Goal: Task Accomplishment & Management: Manage account settings

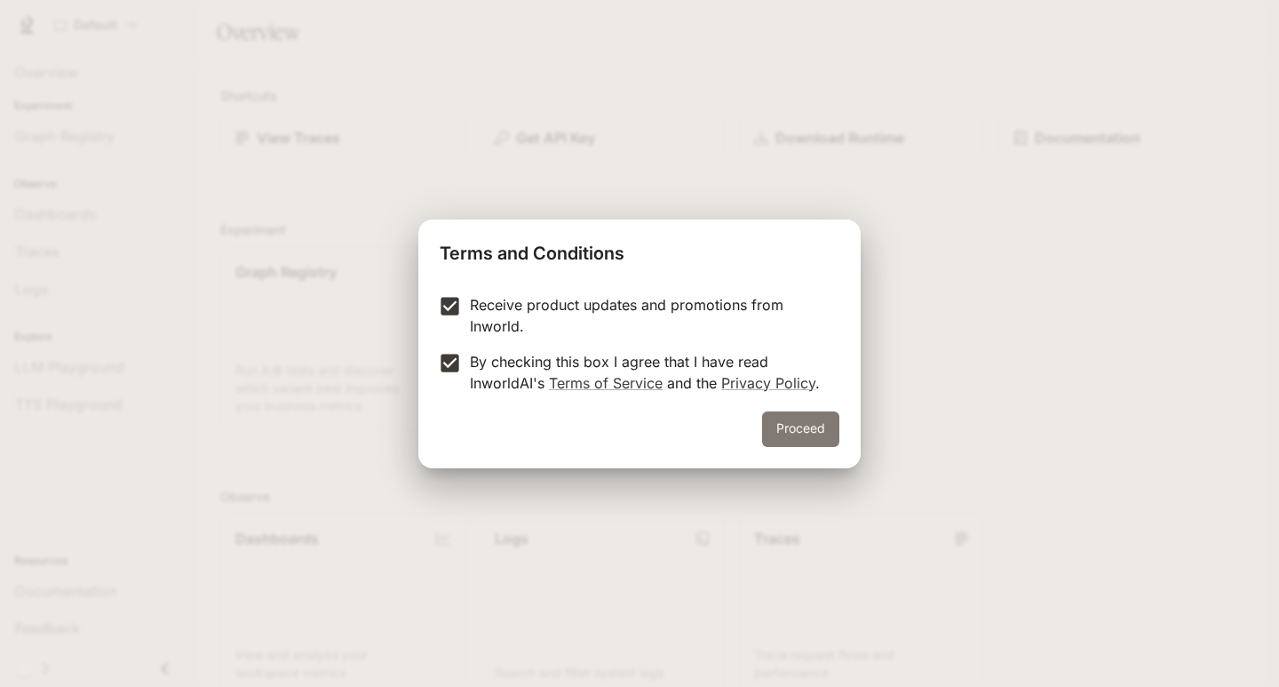
click at [825, 434] on button "Proceed" at bounding box center [800, 429] width 77 height 36
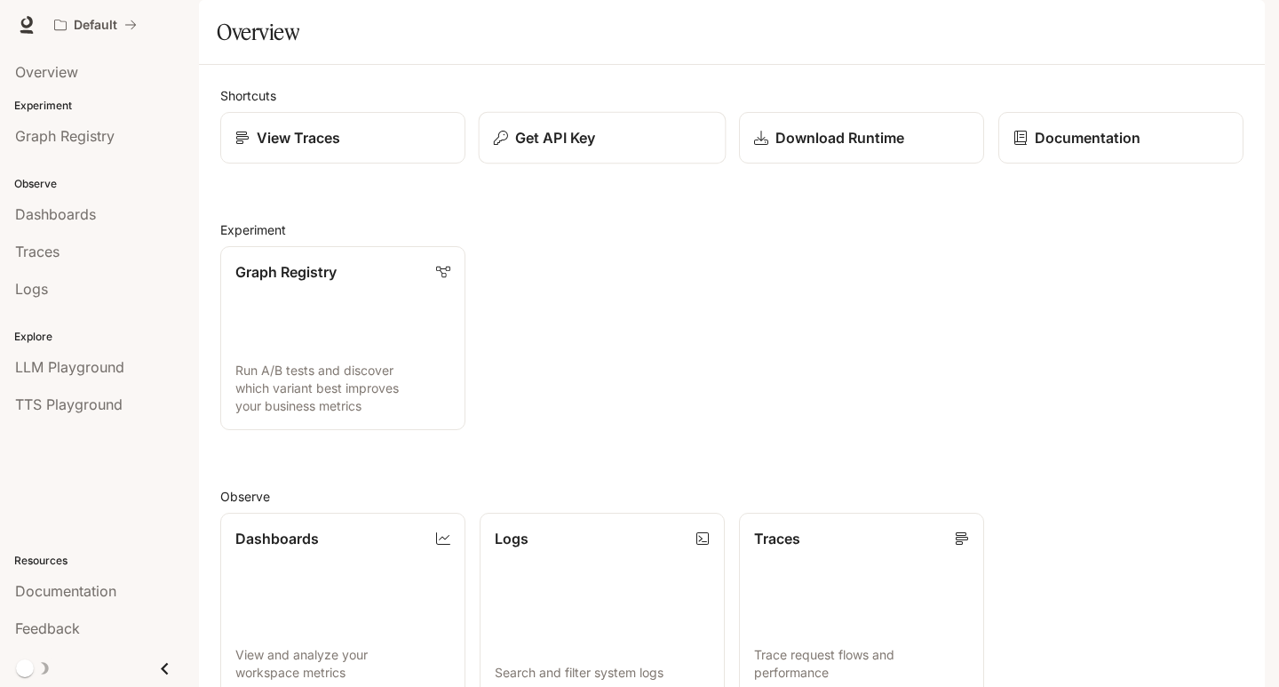
click at [524, 148] on p "Get API Key" at bounding box center [555, 137] width 80 height 21
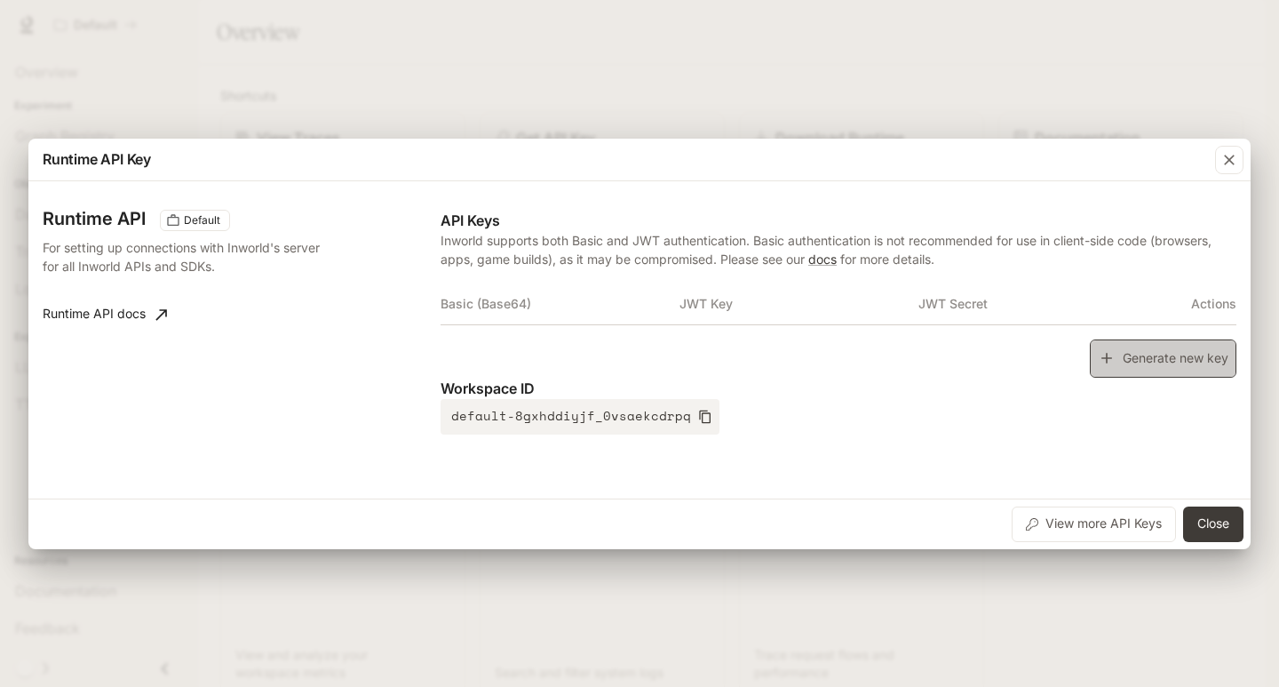
click at [1172, 375] on button "Generate new key" at bounding box center [1163, 358] width 147 height 38
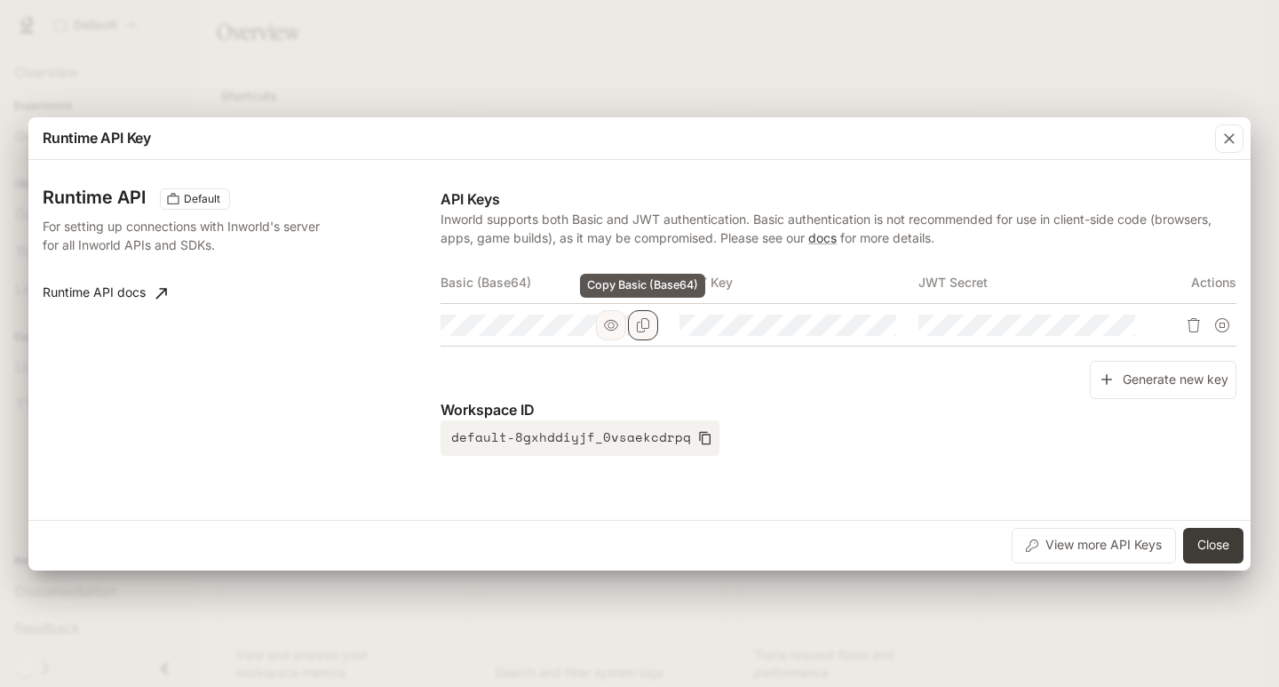
click at [647, 328] on icon "Copy Basic (Base64)" at bounding box center [643, 325] width 12 height 14
click at [1222, 543] on button "Close" at bounding box center [1213, 546] width 60 height 36
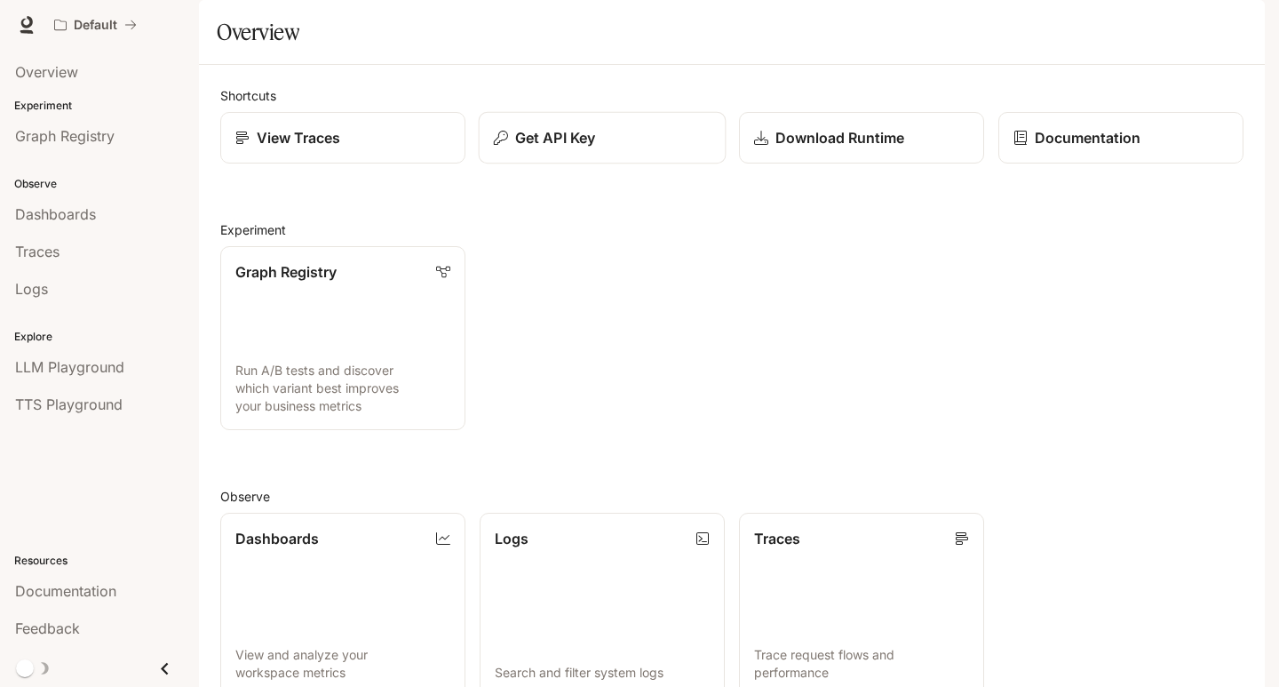
click at [620, 148] on div "Get API Key" at bounding box center [602, 137] width 217 height 21
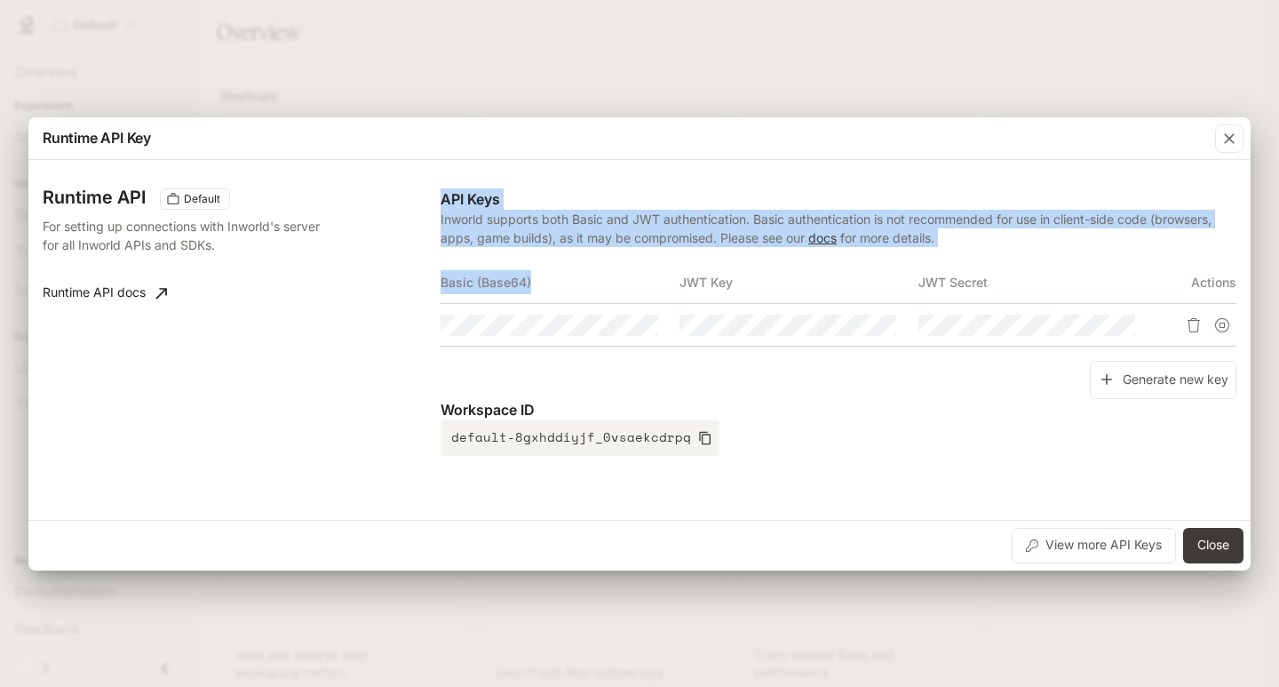
drag, startPoint x: 539, startPoint y: 283, endPoint x: 431, endPoint y: 278, distance: 108.5
click at [431, 278] on div "Runtime API Default For setting up connections with Inworld's server for all In…" at bounding box center [640, 340] width 1194 height 346
click at [566, 286] on th "Basic (Base64)" at bounding box center [560, 282] width 239 height 43
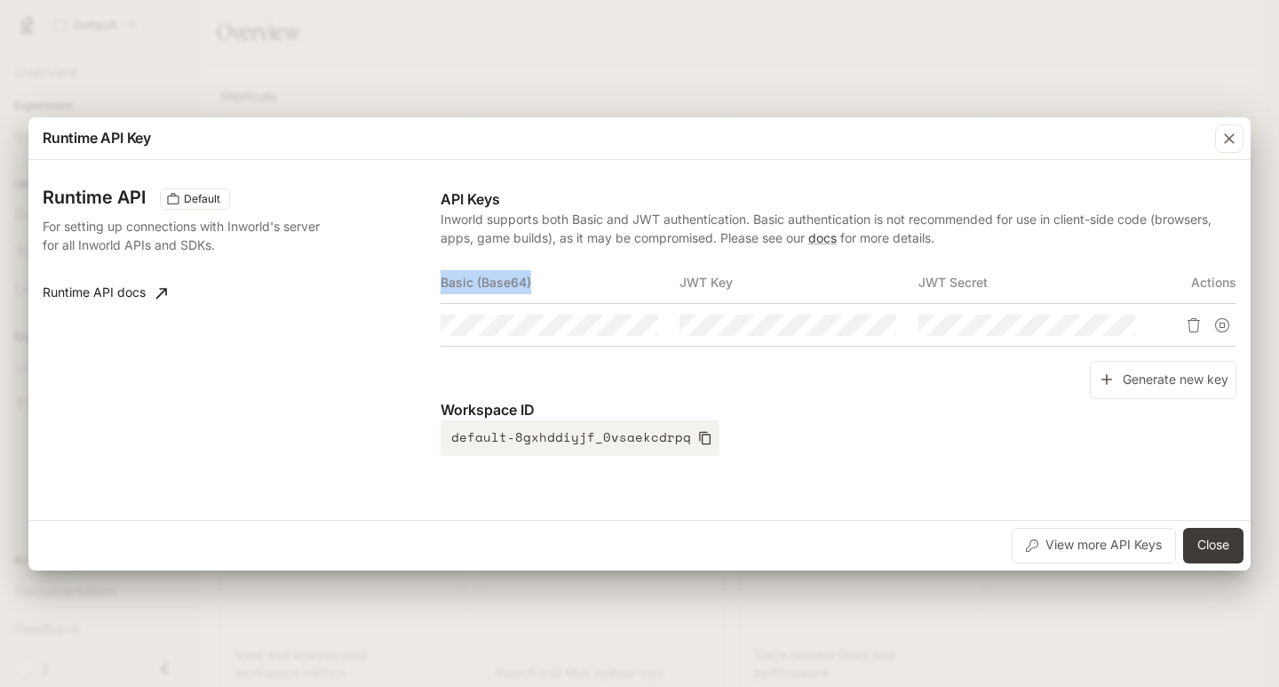
drag, startPoint x: 537, startPoint y: 287, endPoint x: 442, endPoint y: 283, distance: 94.3
click at [442, 283] on th "Basic (Base64)" at bounding box center [560, 282] width 239 height 43
copy th "Basic (Base64)"
click at [812, 394] on div "Generate new key" at bounding box center [839, 380] width 796 height 38
click at [1192, 330] on icon "Delete API key" at bounding box center [1194, 325] width 14 height 14
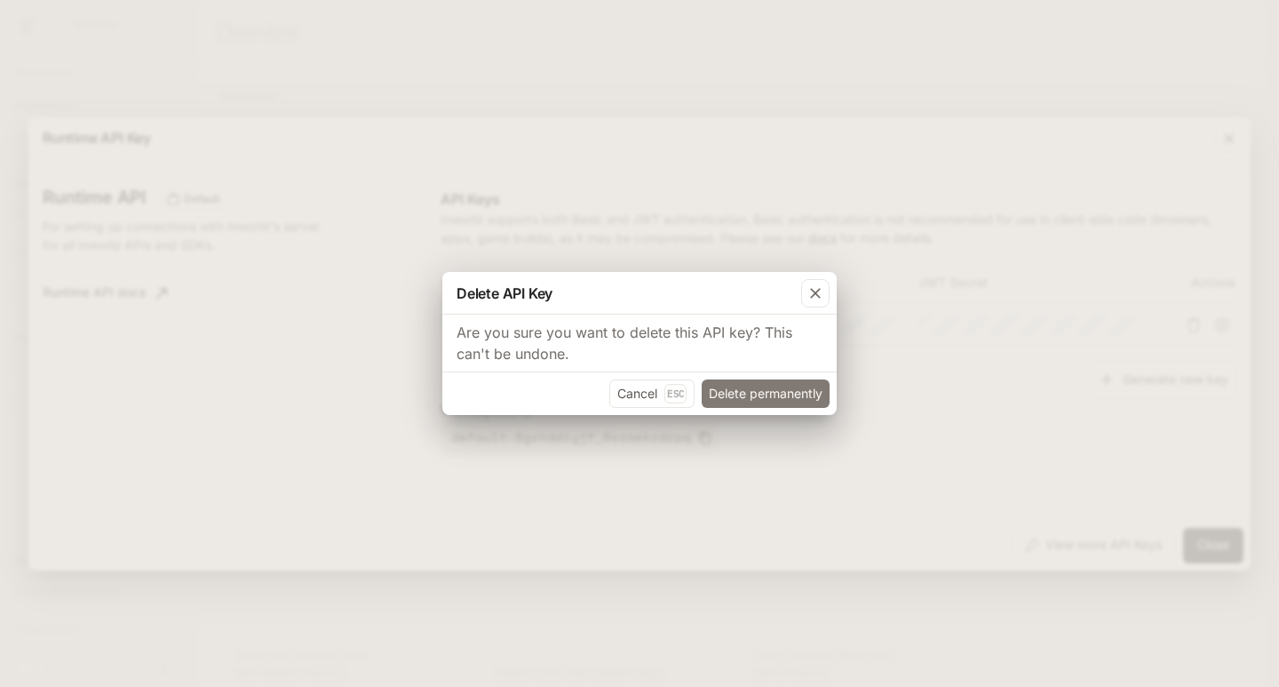
click at [792, 399] on button "Delete permanently" at bounding box center [766, 393] width 128 height 28
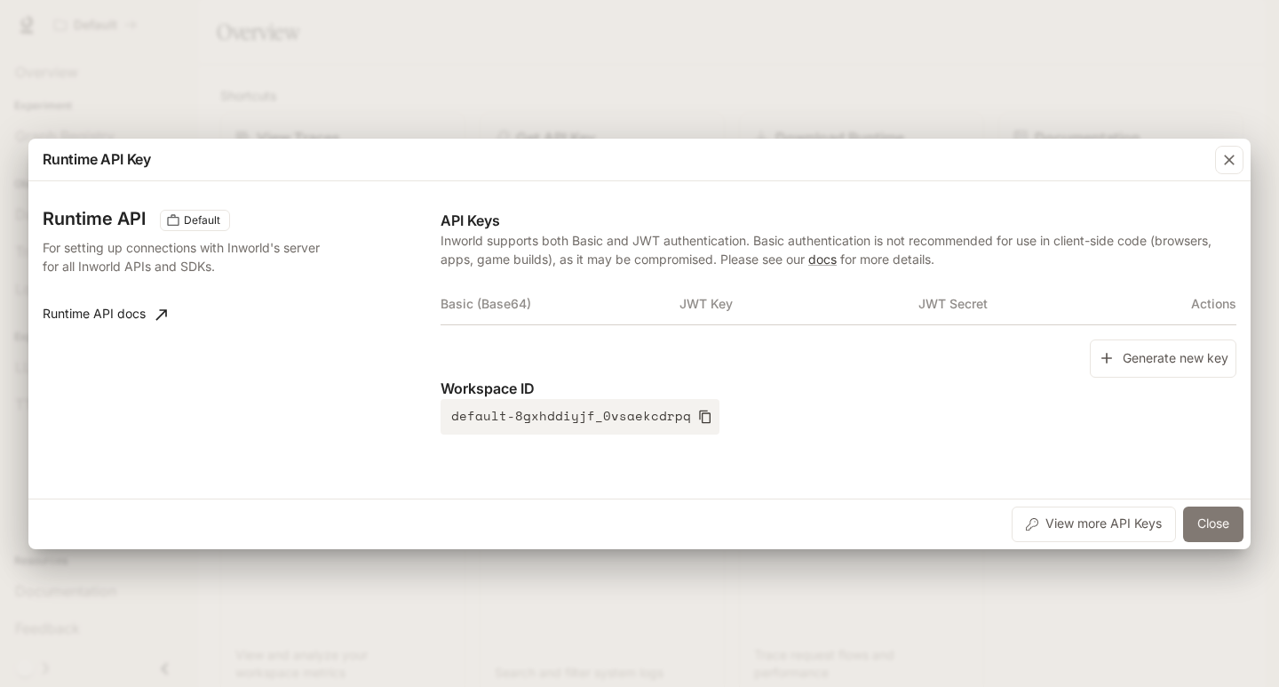
click at [1215, 528] on button "Close" at bounding box center [1213, 524] width 60 height 36
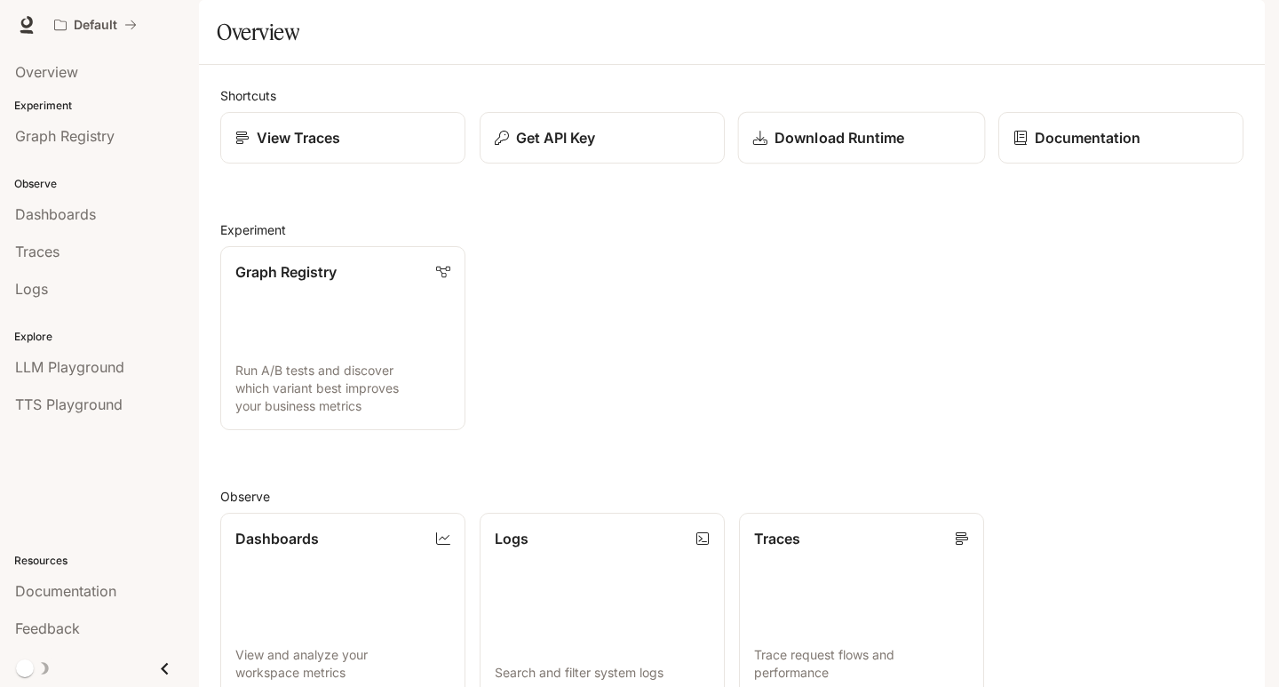
click at [874, 164] on link "Download Runtime" at bounding box center [862, 138] width 248 height 52
click at [589, 148] on p "Get API Key" at bounding box center [555, 137] width 80 height 21
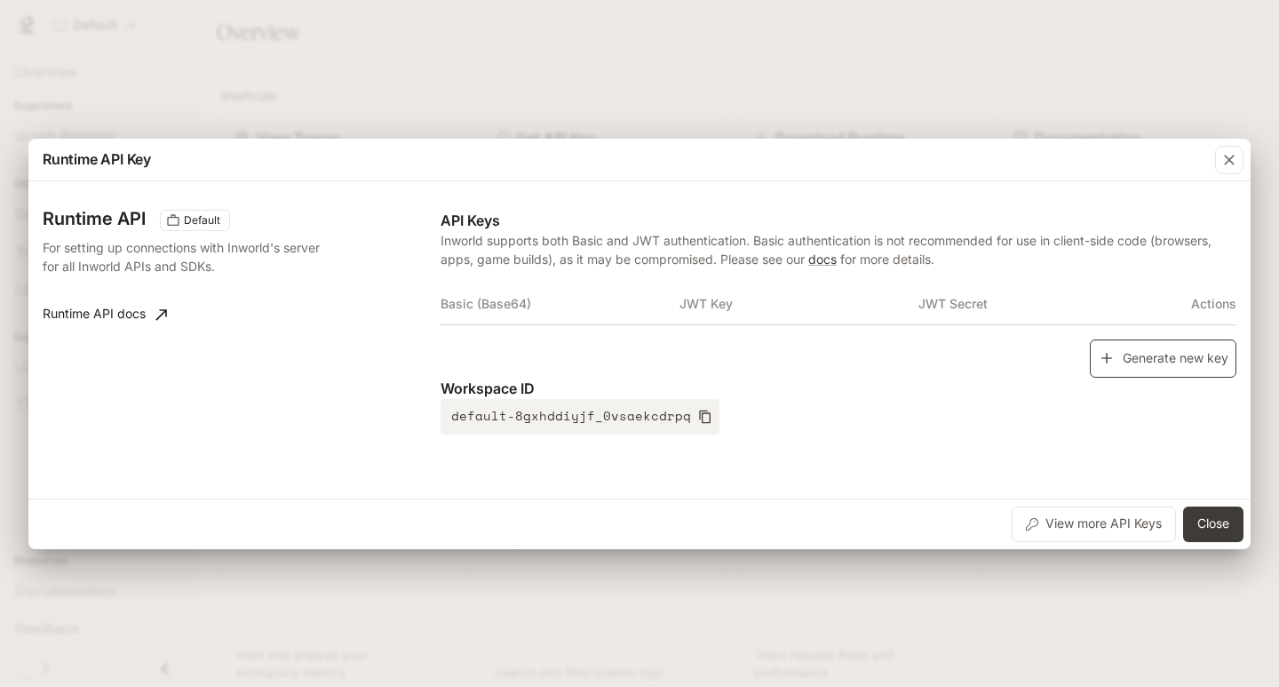
click at [1167, 370] on button "Generate new key" at bounding box center [1163, 358] width 147 height 38
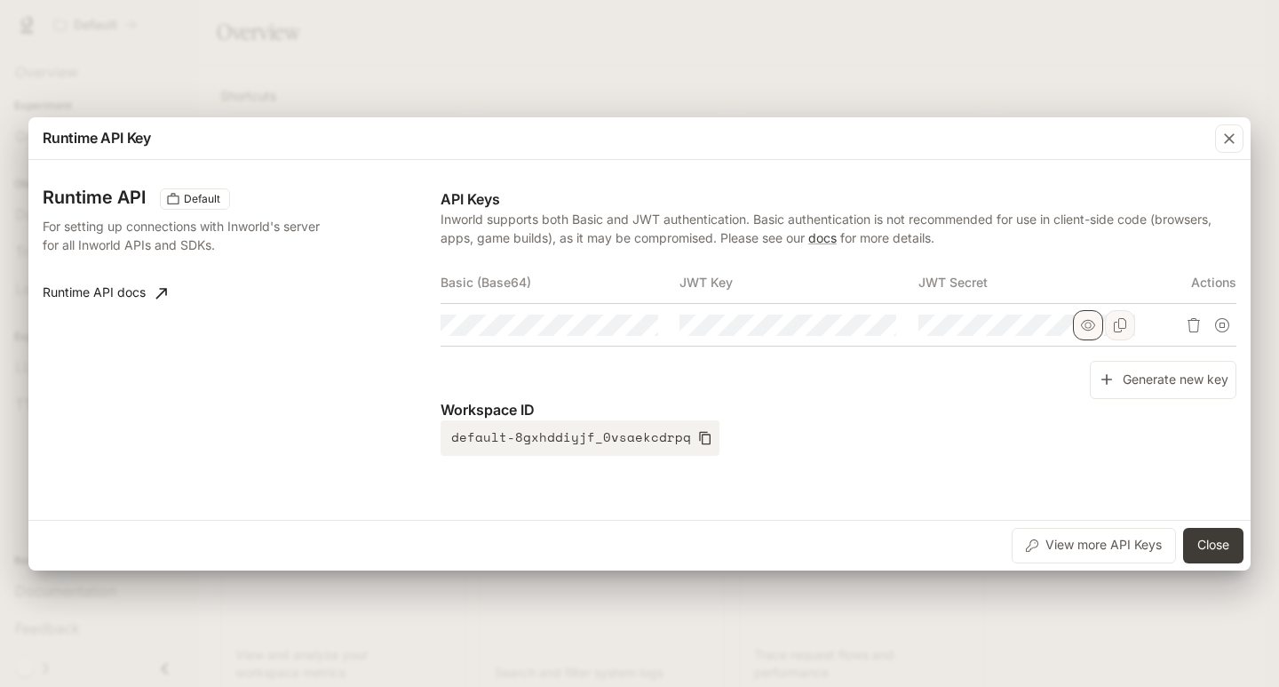
click at [1093, 330] on icon "button" at bounding box center [1088, 325] width 14 height 14
click at [847, 321] on icon "button" at bounding box center [850, 324] width 14 height 11
click at [614, 323] on icon "button" at bounding box center [611, 324] width 14 height 11
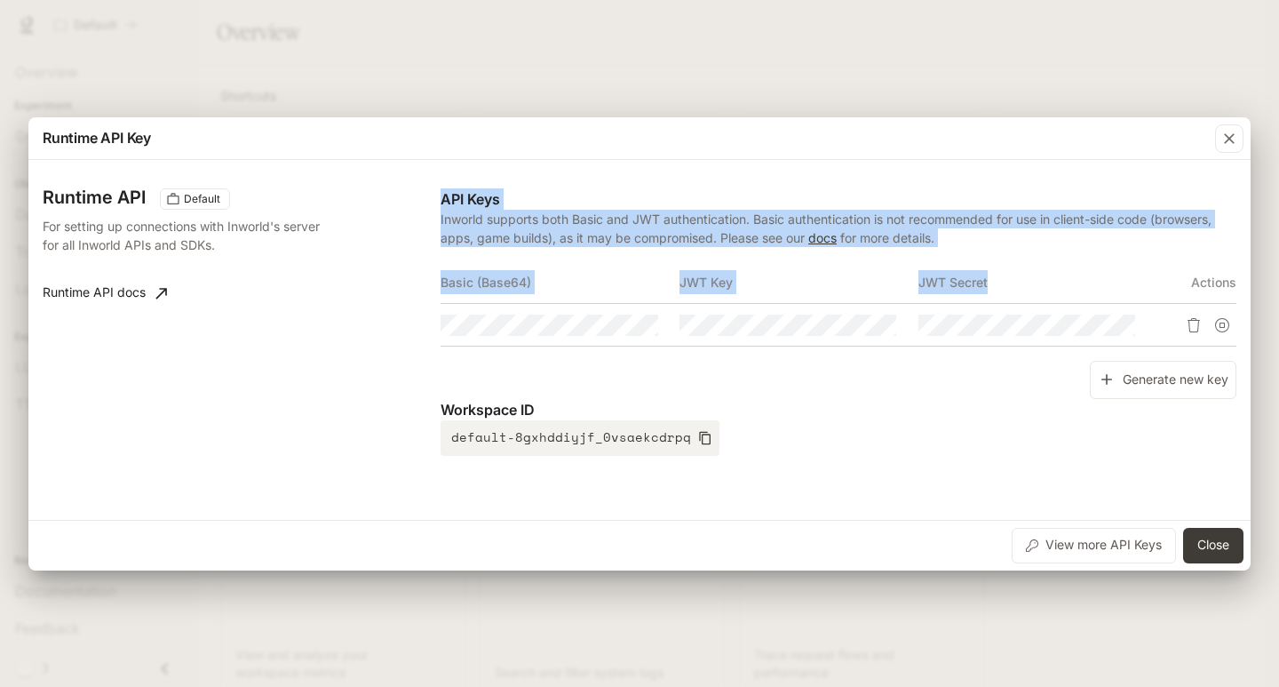
drag, startPoint x: 1046, startPoint y: 276, endPoint x: 438, endPoint y: 283, distance: 607.8
click at [438, 283] on div "Runtime API Default For setting up connections with Inworld's server for all In…" at bounding box center [640, 340] width 1194 height 346
click at [459, 280] on th "Basic (Base64)" at bounding box center [560, 282] width 239 height 43
drag, startPoint x: 439, startPoint y: 280, endPoint x: 812, endPoint y: 291, distance: 373.3
click at [802, 294] on div "Runtime API Default For setting up connections with Inworld's server for all In…" at bounding box center [640, 340] width 1194 height 346
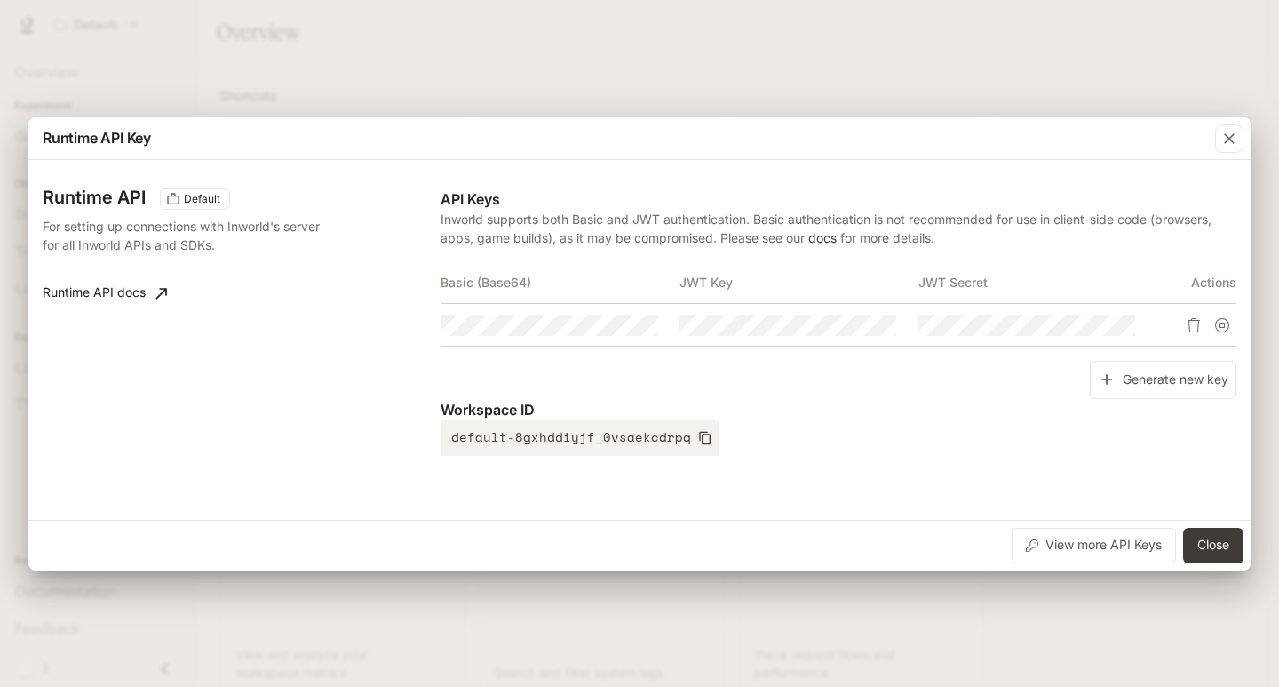
click at [1040, 293] on th "JWT Secret" at bounding box center [1038, 282] width 239 height 43
drag, startPoint x: 1015, startPoint y: 280, endPoint x: 442, endPoint y: 283, distance: 573.1
click at [442, 283] on tr "Basic (Base64) JWT Key JWT Secret Actions" at bounding box center [839, 282] width 796 height 43
copy tr "Basic (Base64) JWT Key JWT Secret"
click at [548, 261] on th "Basic (Base64)" at bounding box center [560, 282] width 239 height 43
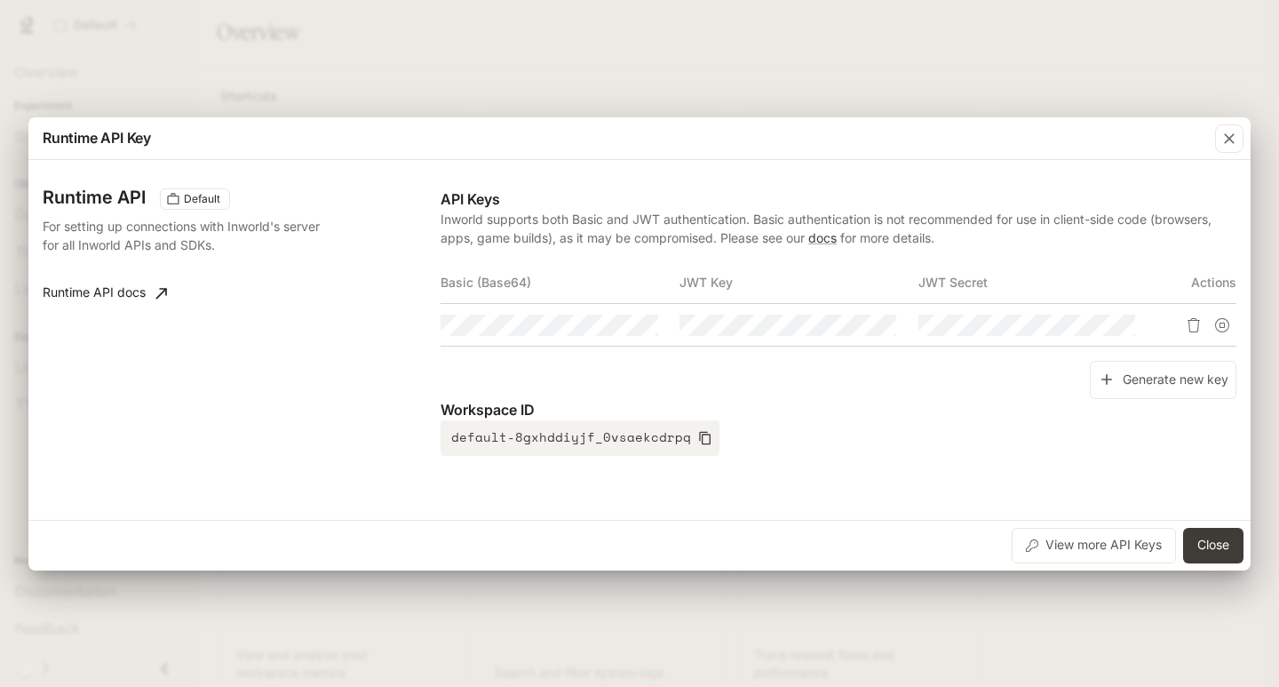
click at [719, 428] on div "Workspace ID default-8gxhddiyjf_0vsaekcdrpq" at bounding box center [839, 427] width 796 height 57
click at [1119, 548] on button "View more API Keys" at bounding box center [1094, 546] width 164 height 36
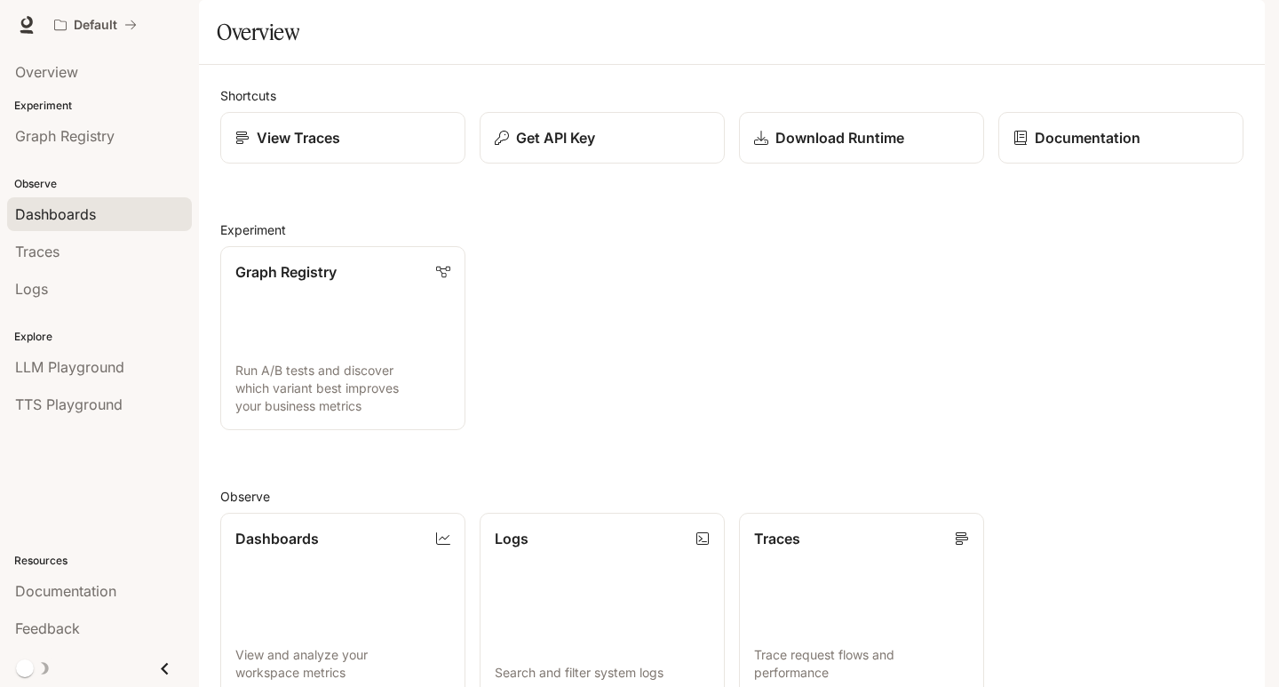
click at [106, 222] on div "Dashboards" at bounding box center [99, 213] width 169 height 21
click at [569, 148] on p "Get API Key" at bounding box center [555, 137] width 80 height 21
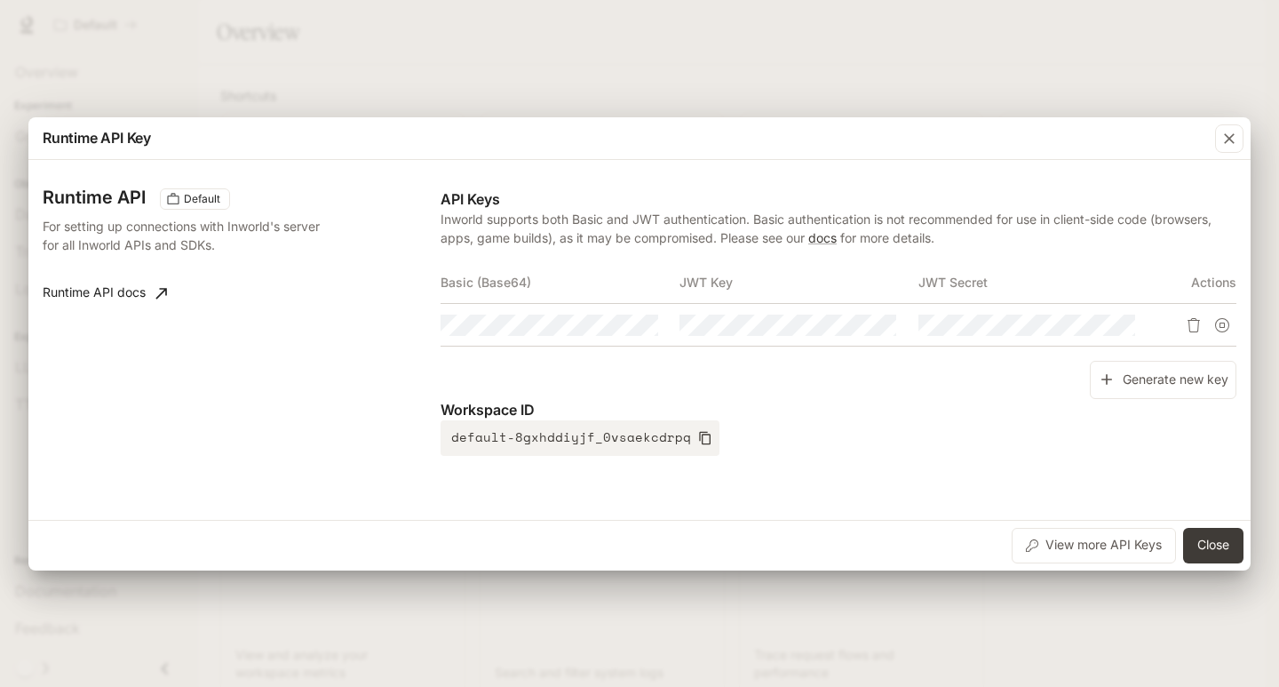
click at [466, 124] on div "Runtime API Key" at bounding box center [639, 138] width 1223 height 43
click at [1225, 138] on icon "button" at bounding box center [1230, 139] width 18 height 18
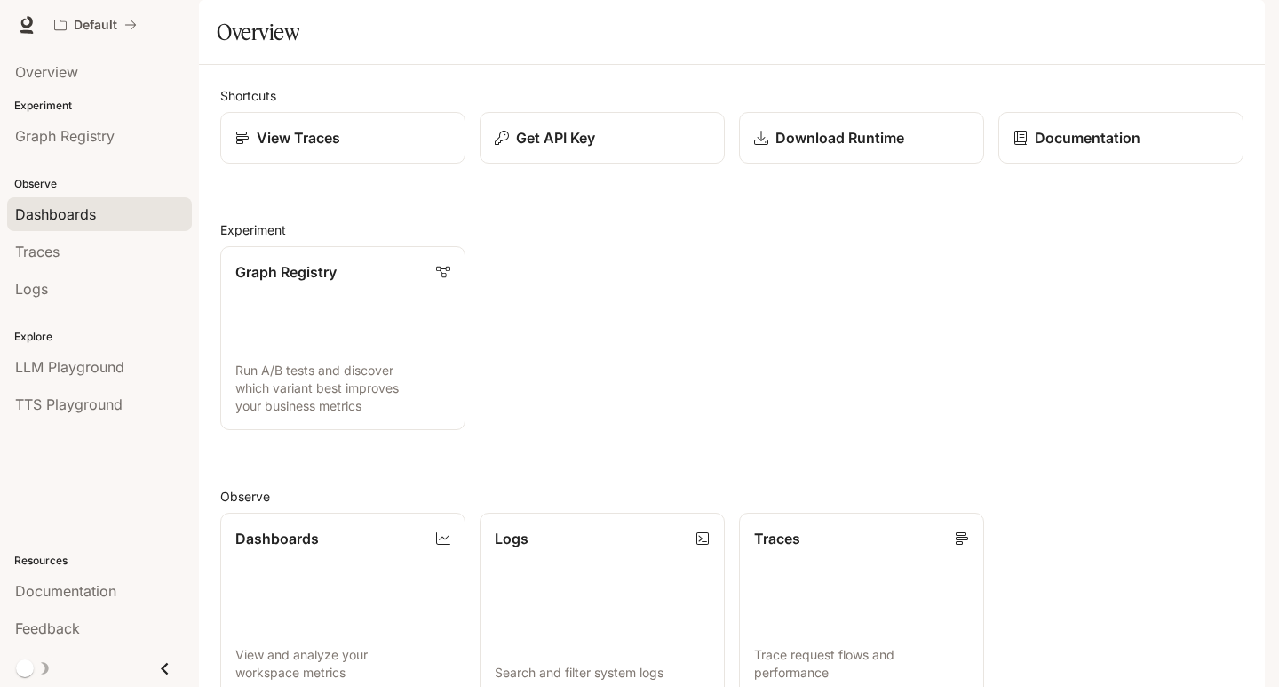
click at [100, 229] on link "Dashboards" at bounding box center [99, 214] width 185 height 34
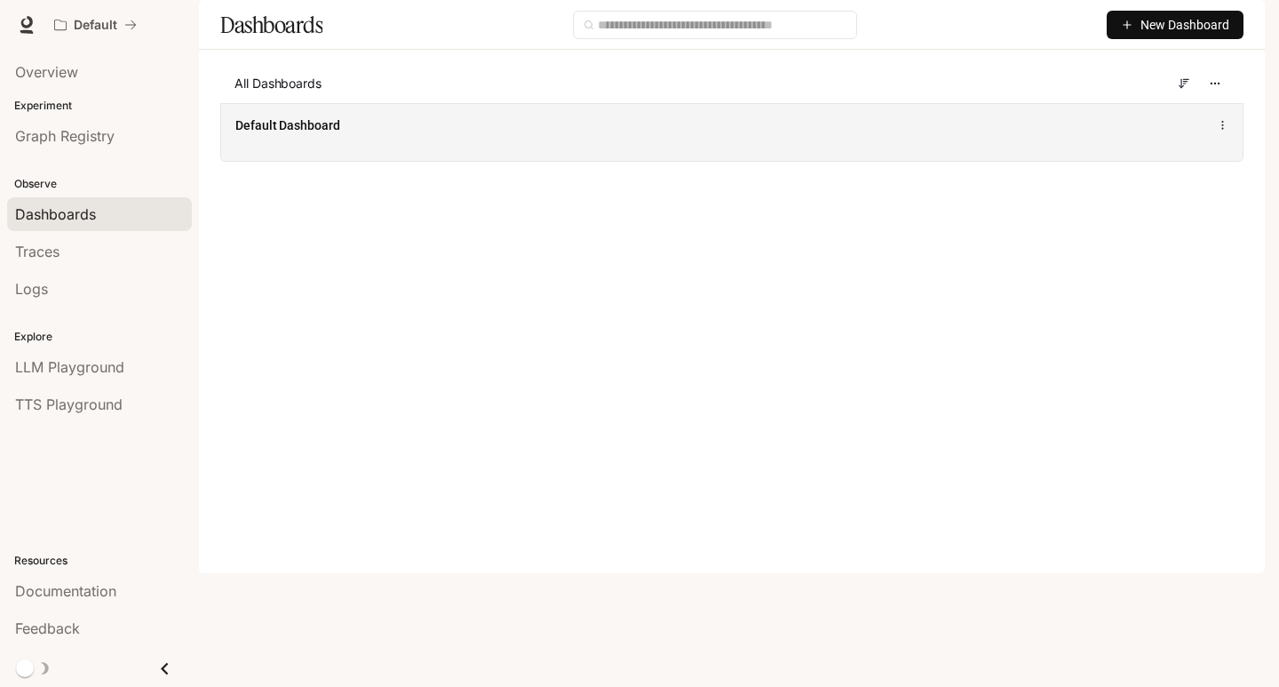
click at [326, 134] on span "Default Dashboard" at bounding box center [287, 125] width 105 height 18
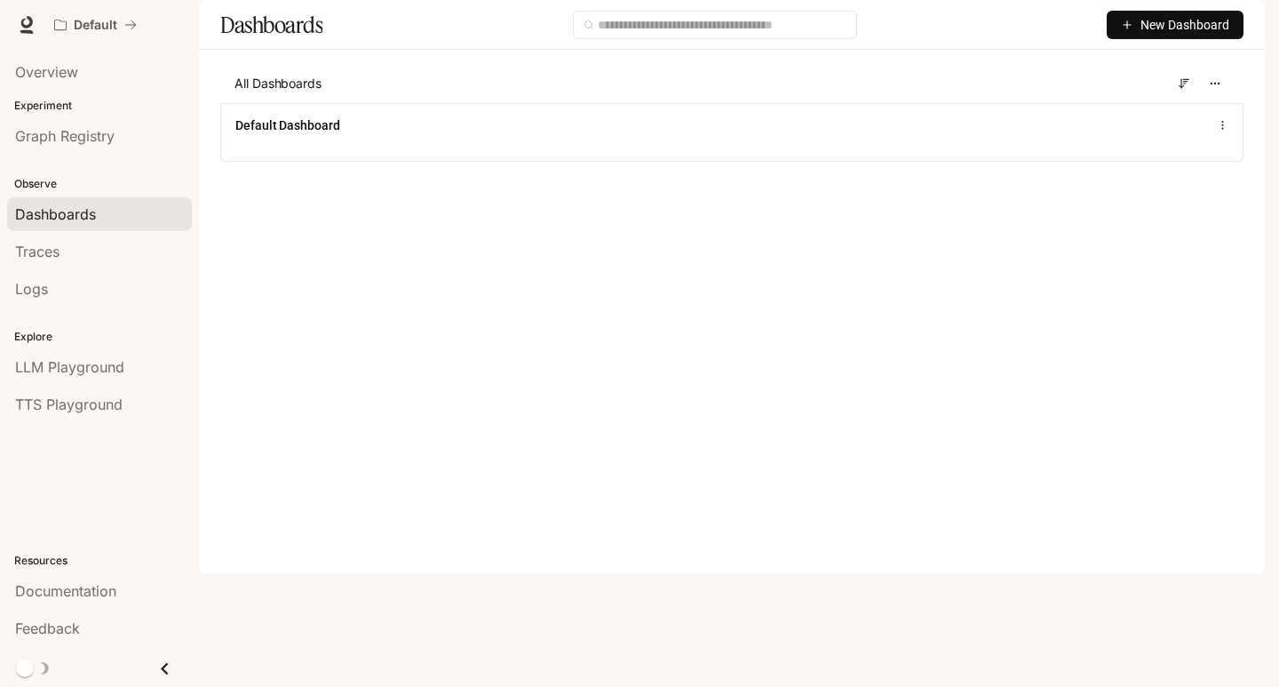
click at [1172, 35] on span "New Dashboard" at bounding box center [1185, 25] width 89 height 20
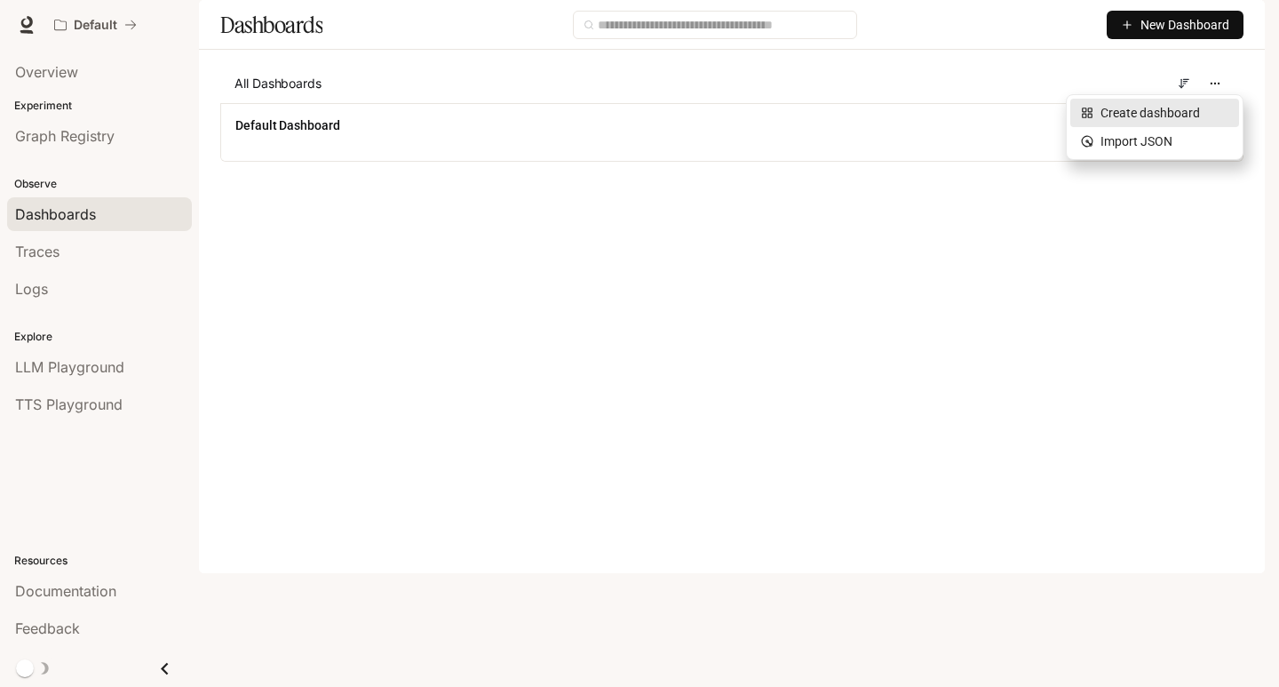
click at [1169, 108] on div "Create dashboard" at bounding box center [1154, 113] width 147 height 20
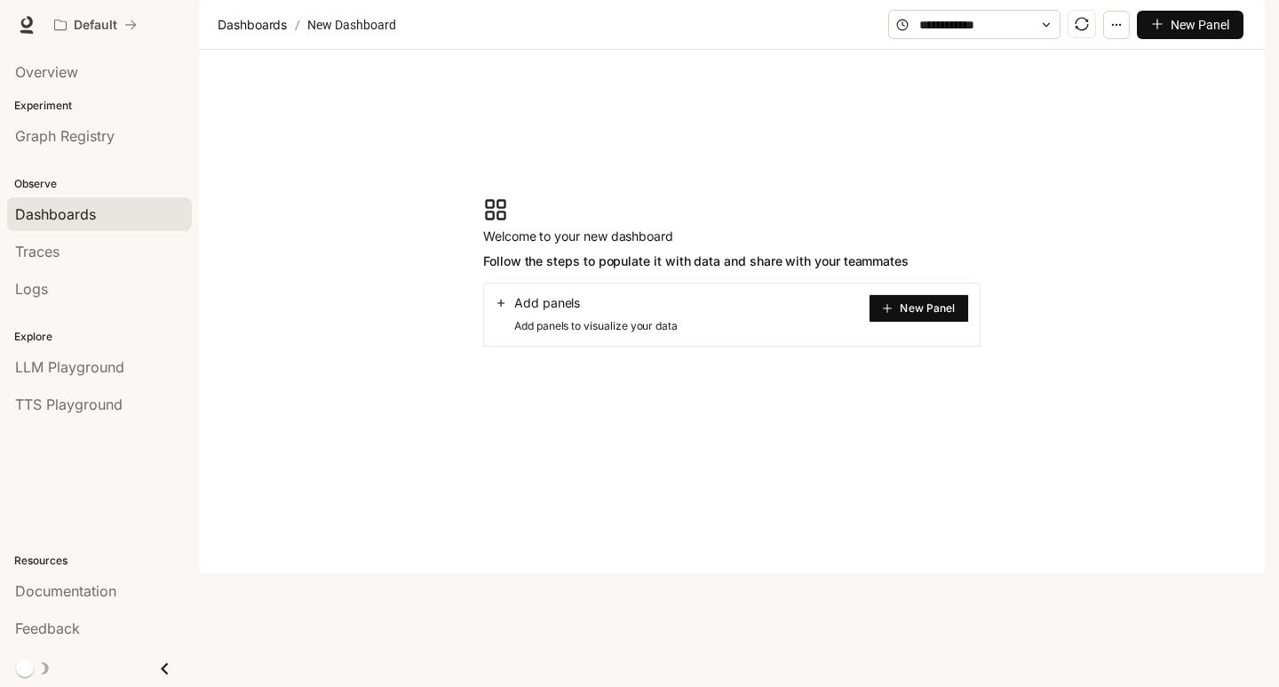
click at [900, 323] on button "New Panel" at bounding box center [919, 308] width 100 height 28
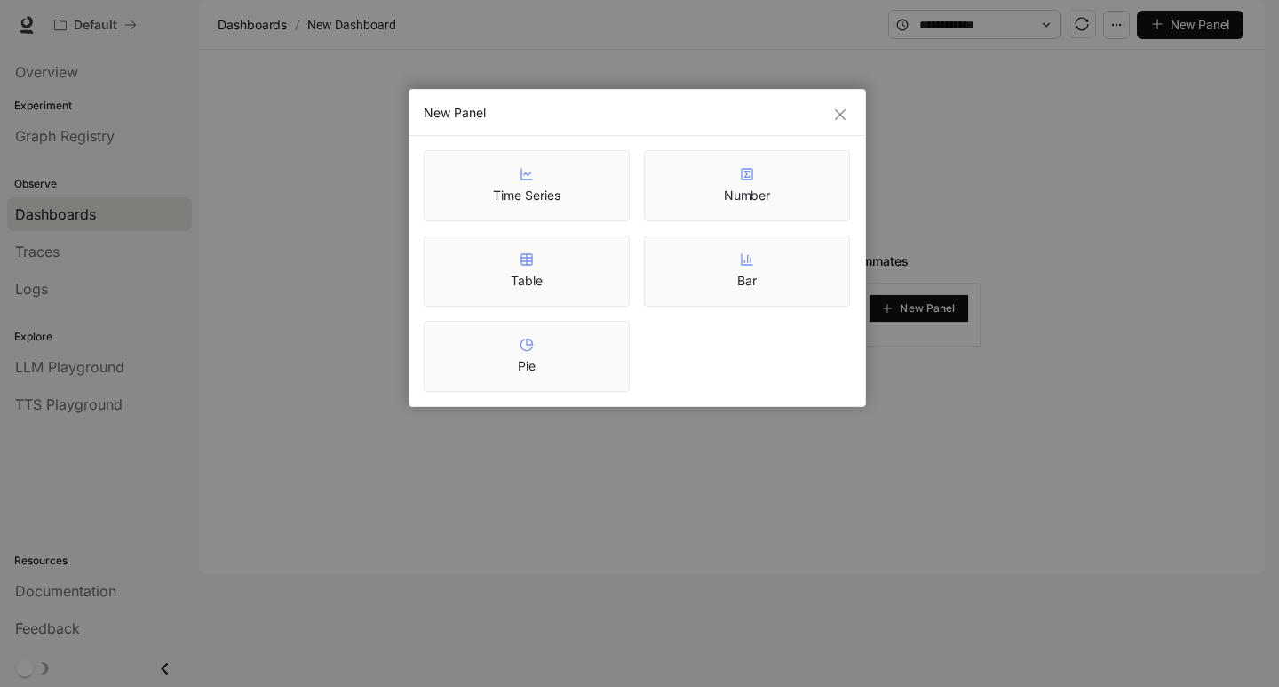
click at [970, 466] on div "New Panel Time Series Number Table Bar Pie" at bounding box center [639, 343] width 1279 height 687
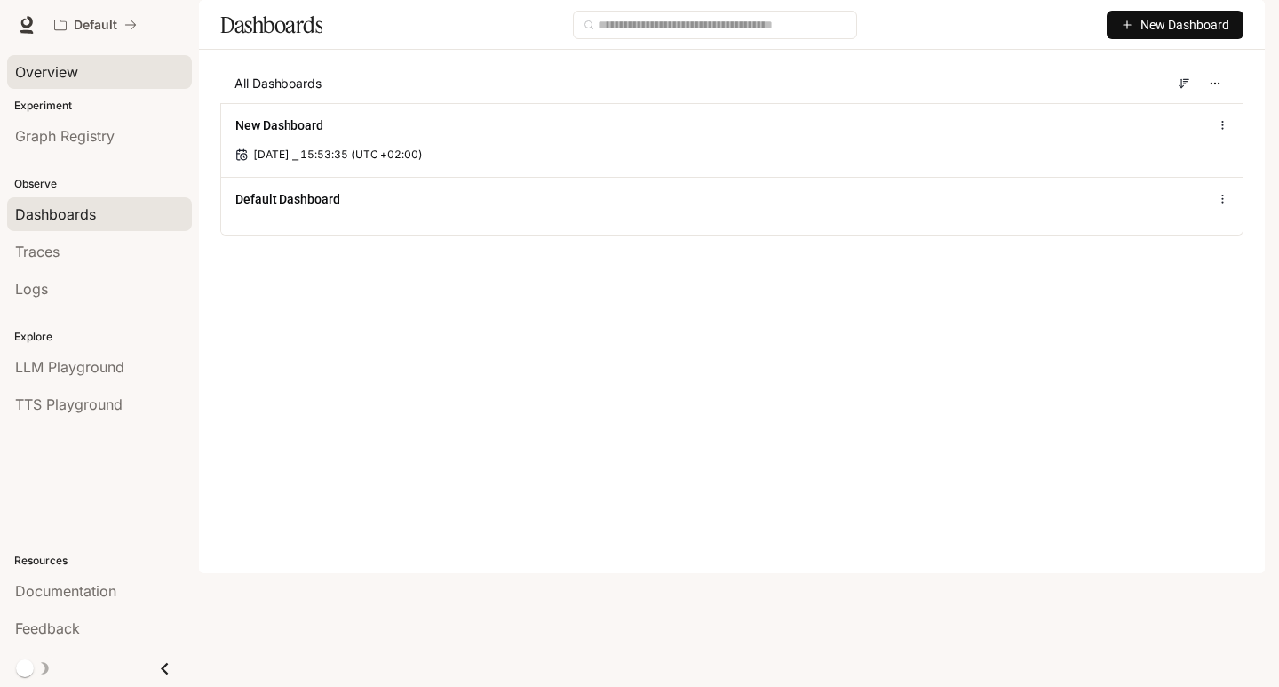
click at [76, 68] on span "Overview" at bounding box center [46, 71] width 63 height 21
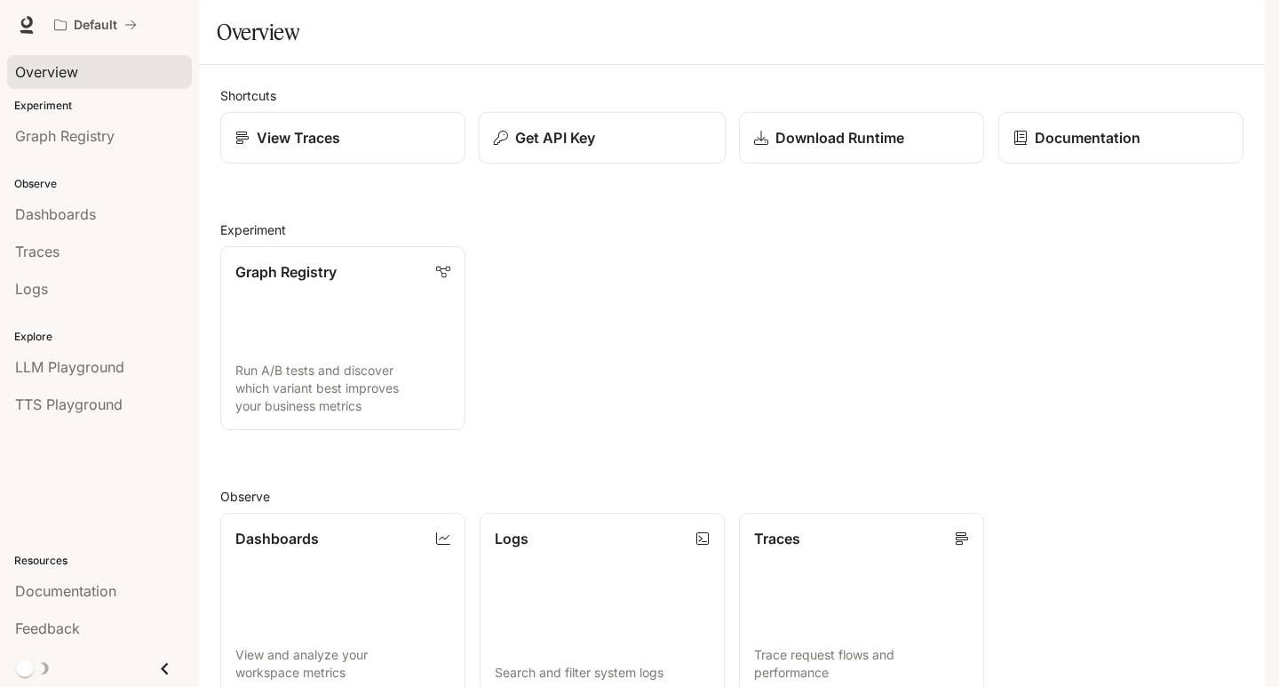
click at [594, 148] on p "Get API Key" at bounding box center [555, 137] width 80 height 21
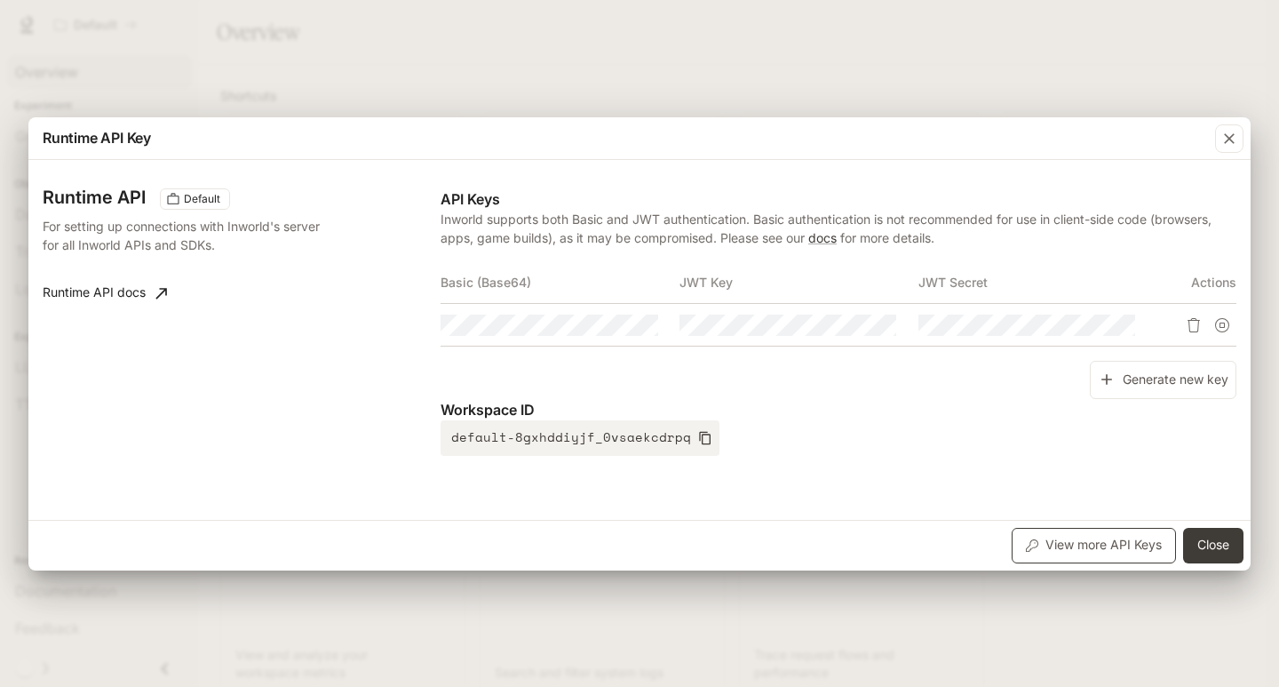
click at [1043, 555] on button "View more API Keys" at bounding box center [1094, 546] width 164 height 36
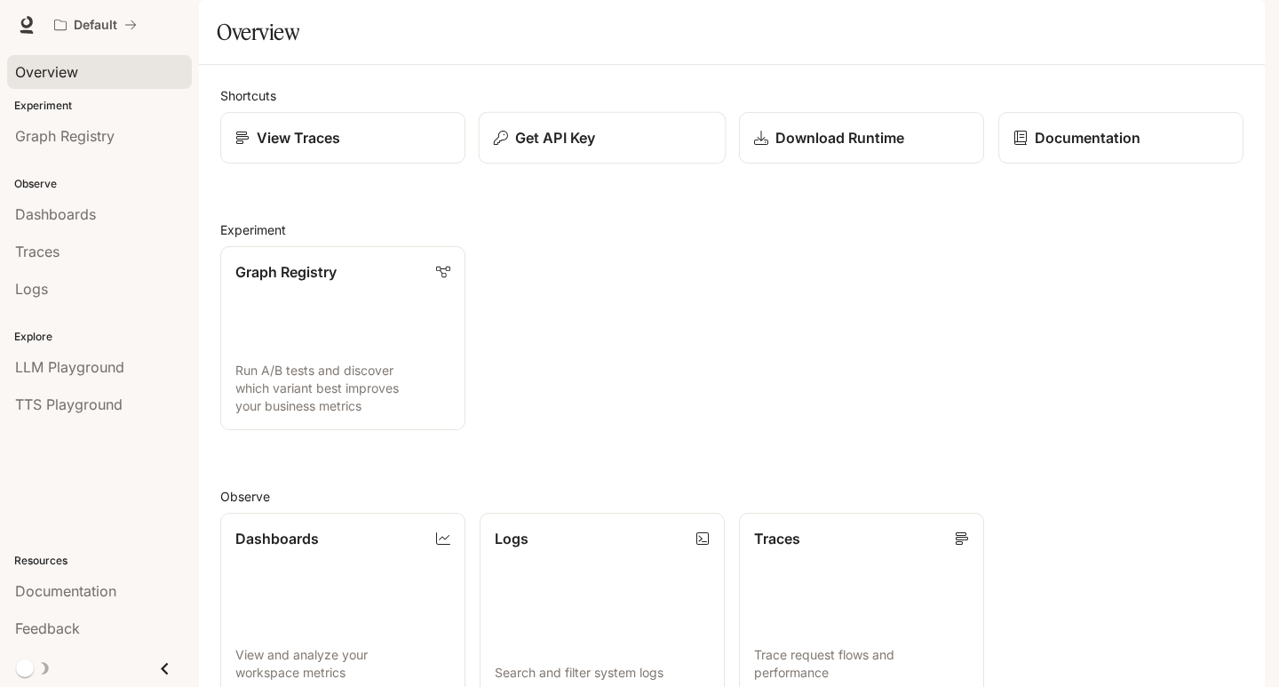
click at [562, 148] on p "Get API Key" at bounding box center [555, 137] width 80 height 21
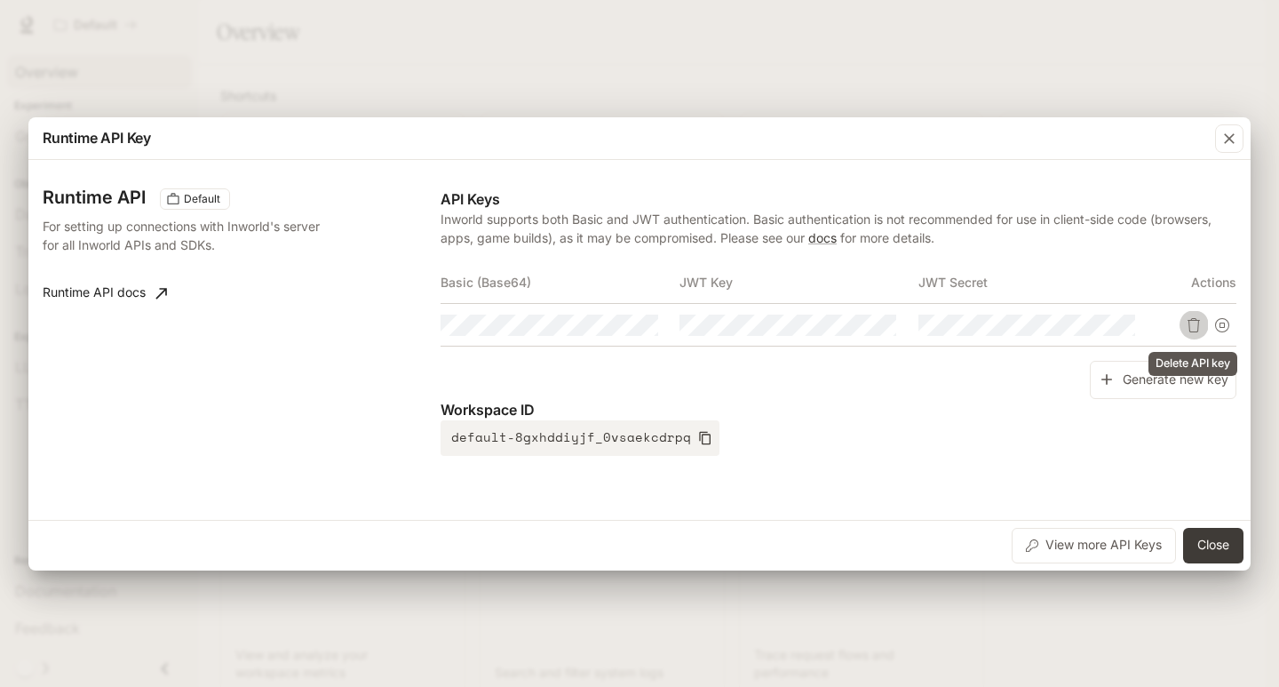
click at [1199, 325] on icon "Delete API key" at bounding box center [1194, 325] width 14 height 14
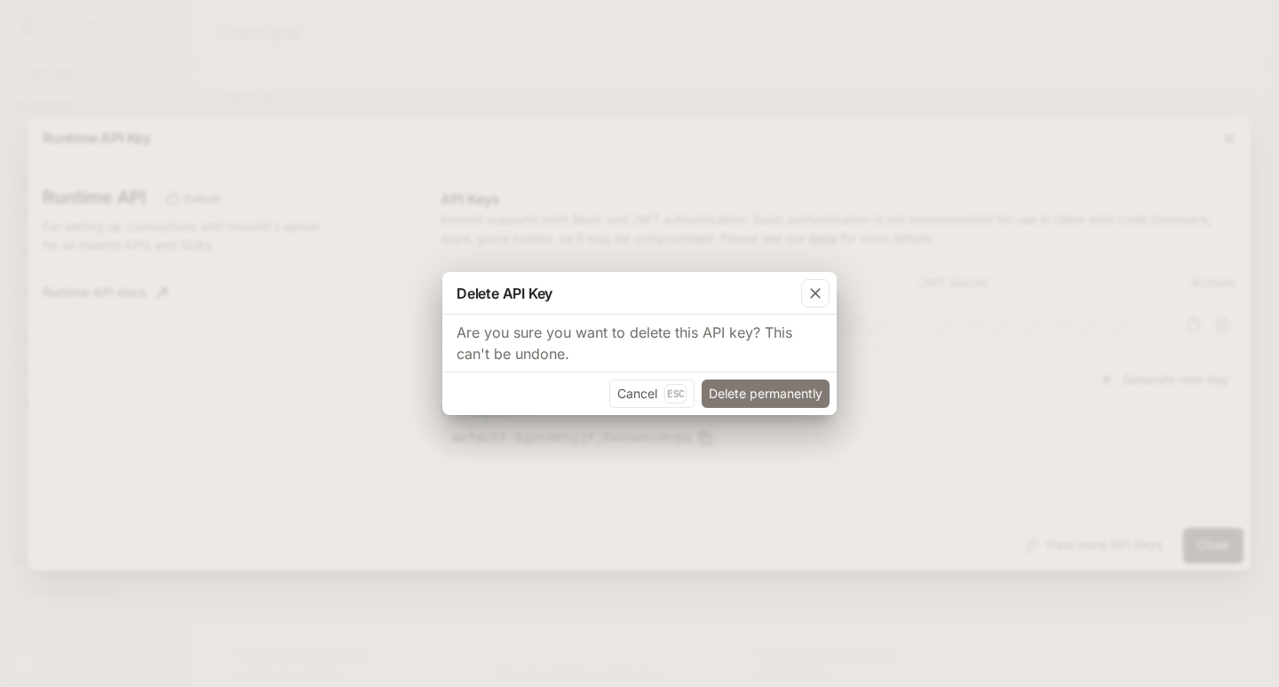
click at [747, 394] on button "Delete permanently" at bounding box center [766, 393] width 128 height 28
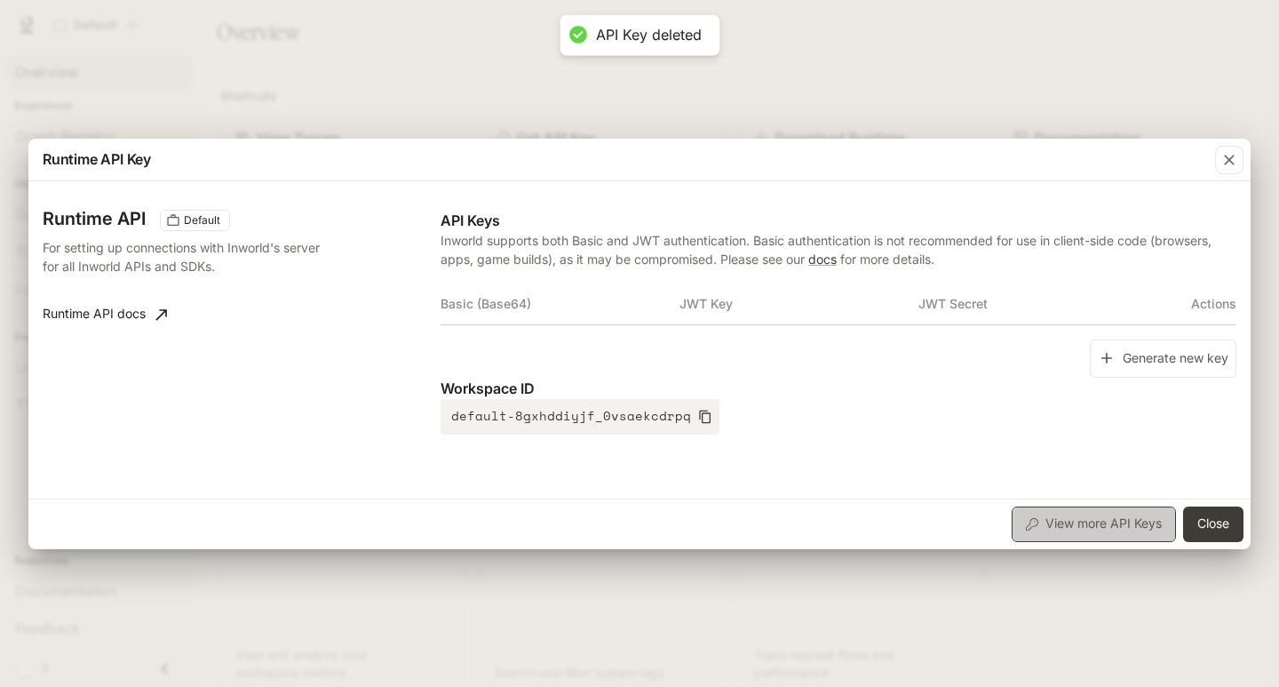
drag, startPoint x: 1049, startPoint y: 556, endPoint x: 1071, endPoint y: 514, distance: 47.7
drag, startPoint x: 1071, startPoint y: 514, endPoint x: 1135, endPoint y: 514, distance: 64.0
click at [1156, 476] on div "Runtime API Default For setting up connections with Inworld's server for all In…" at bounding box center [640, 339] width 1194 height 303
click at [1116, 520] on button "View more API Keys" at bounding box center [1094, 524] width 164 height 36
